Goal: Check status

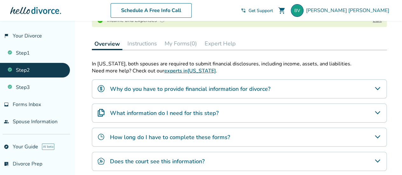
scroll to position [127, 0]
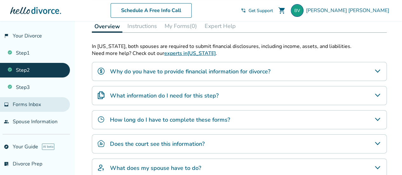
click at [35, 105] on span "Forms Inbox" at bounding box center [27, 104] width 28 height 7
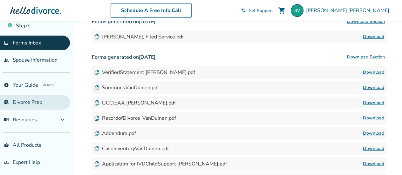
scroll to position [127, 0]
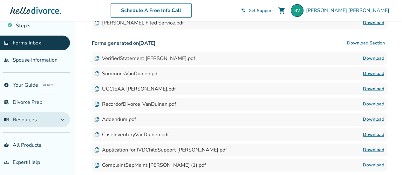
click at [57, 118] on button "menu_book Resources expand_more" at bounding box center [35, 119] width 70 height 15
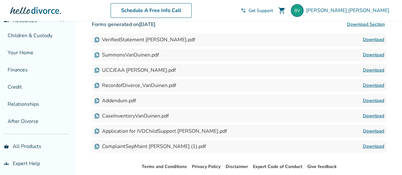
scroll to position [178, 0]
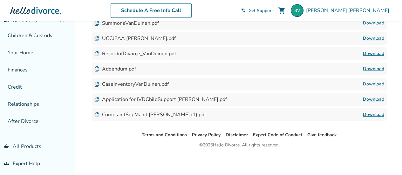
click at [369, 99] on link "Download" at bounding box center [373, 100] width 21 height 8
click at [372, 115] on link "Download" at bounding box center [373, 115] width 21 height 8
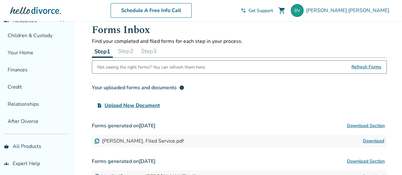
scroll to position [0, 0]
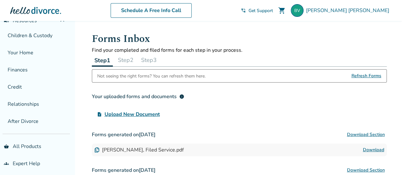
click at [128, 59] on button "Step 2" at bounding box center [125, 60] width 21 height 13
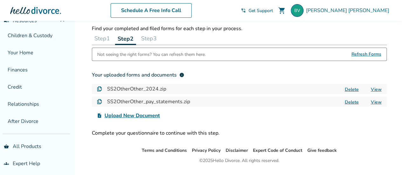
scroll to position [37, 0]
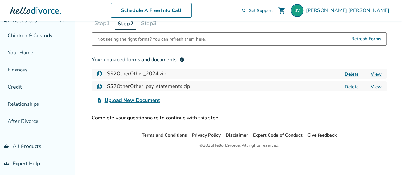
click at [153, 25] on button "Step 3" at bounding box center [149, 23] width 21 height 13
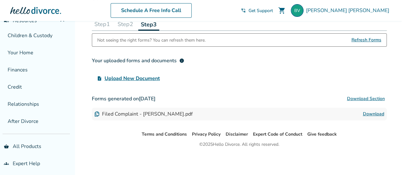
scroll to position [35, 0]
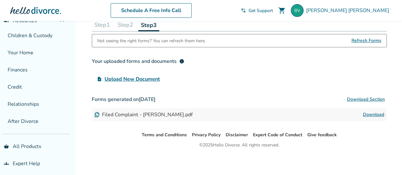
click at [375, 116] on link "Download" at bounding box center [373, 115] width 21 height 8
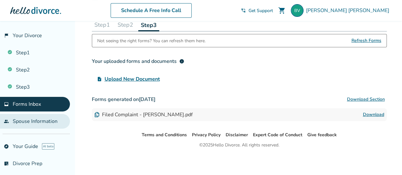
scroll to position [0, 0]
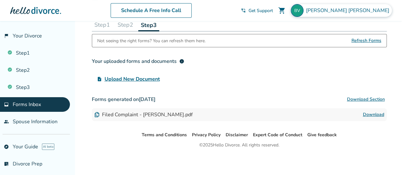
click at [355, 11] on span "[PERSON_NAME]" at bounding box center [349, 10] width 86 height 7
click at [82, 67] on div "Added to cart Forms Inbox Find your completed and filed forms for each step in …" at bounding box center [201, 81] width 402 height 190
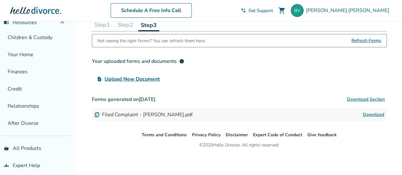
scroll to position [161, 0]
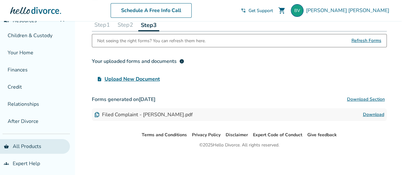
click at [34, 144] on link "shopping_basket All Products" at bounding box center [35, 146] width 70 height 15
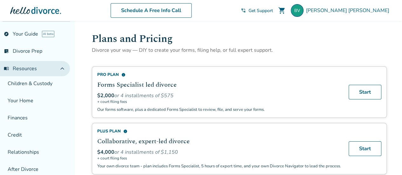
click at [33, 66] on span "menu_book Resources" at bounding box center [20, 68] width 33 height 7
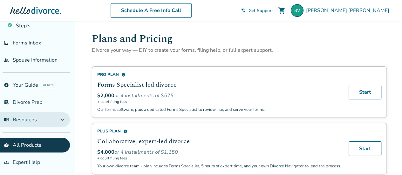
click at [65, 117] on span "expand_more" at bounding box center [63, 120] width 8 height 8
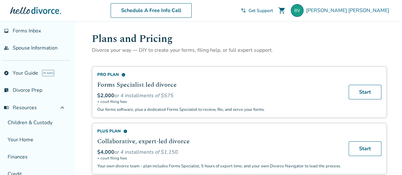
scroll to position [66, 0]
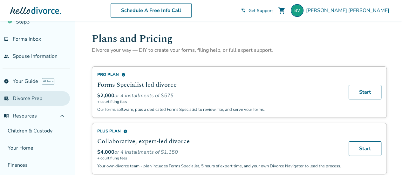
click at [31, 98] on link "list_alt_check Divorce Prep" at bounding box center [35, 98] width 70 height 15
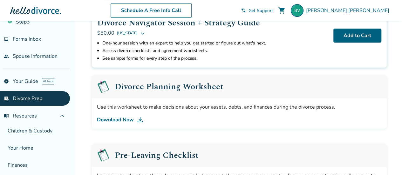
scroll to position [64, 0]
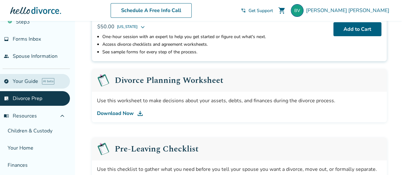
click at [22, 80] on link "explore Your Guide AI beta" at bounding box center [35, 81] width 70 height 15
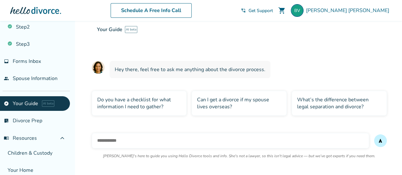
scroll to position [34, 0]
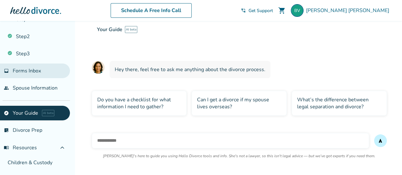
click at [22, 70] on span "Forms Inbox" at bounding box center [27, 70] width 28 height 7
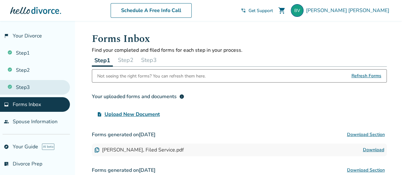
click at [25, 87] on link "Step 3" at bounding box center [35, 87] width 70 height 15
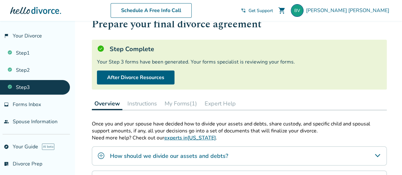
scroll to position [32, 0]
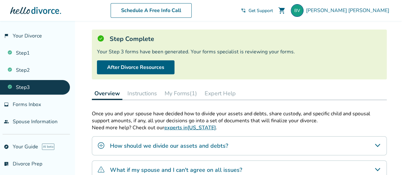
click at [184, 94] on button "My Forms (1)" at bounding box center [181, 93] width 38 height 13
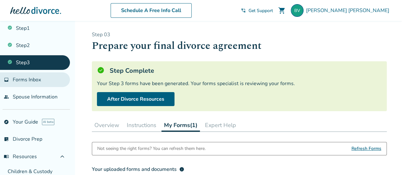
scroll to position [64, 0]
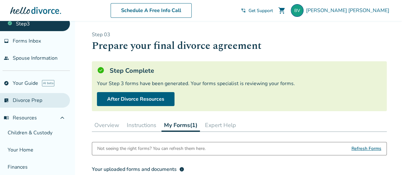
click at [26, 100] on link "list_alt_check Divorce Prep" at bounding box center [35, 100] width 70 height 15
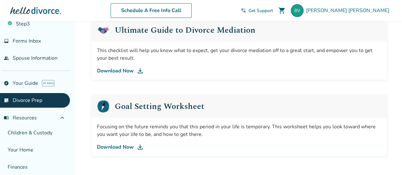
scroll to position [446, 0]
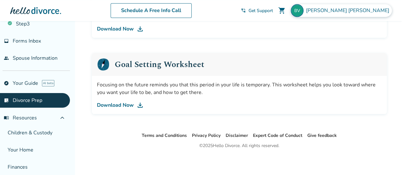
click at [304, 11] on img at bounding box center [297, 10] width 13 height 13
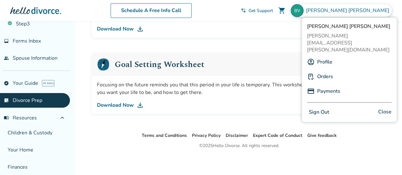
click at [328, 71] on link "Orders" at bounding box center [326, 77] width 16 height 12
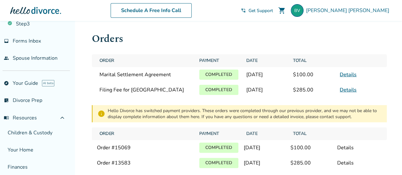
click at [346, 76] on link "Details" at bounding box center [348, 74] width 17 height 7
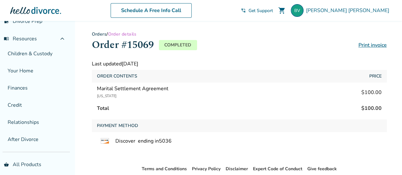
scroll to position [161, 0]
